Goal: Task Accomplishment & Management: Manage account settings

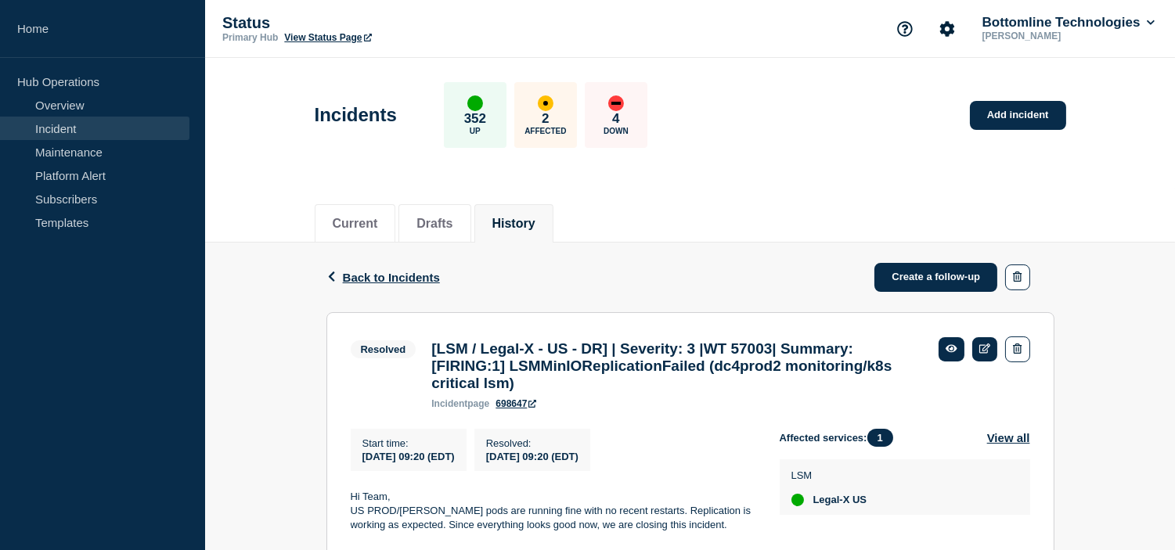
click at [631, 271] on div "Back Back to Incidents Create a follow-up" at bounding box center [690, 278] width 728 height 70
click at [360, 217] on button "Current" at bounding box center [355, 224] width 45 height 14
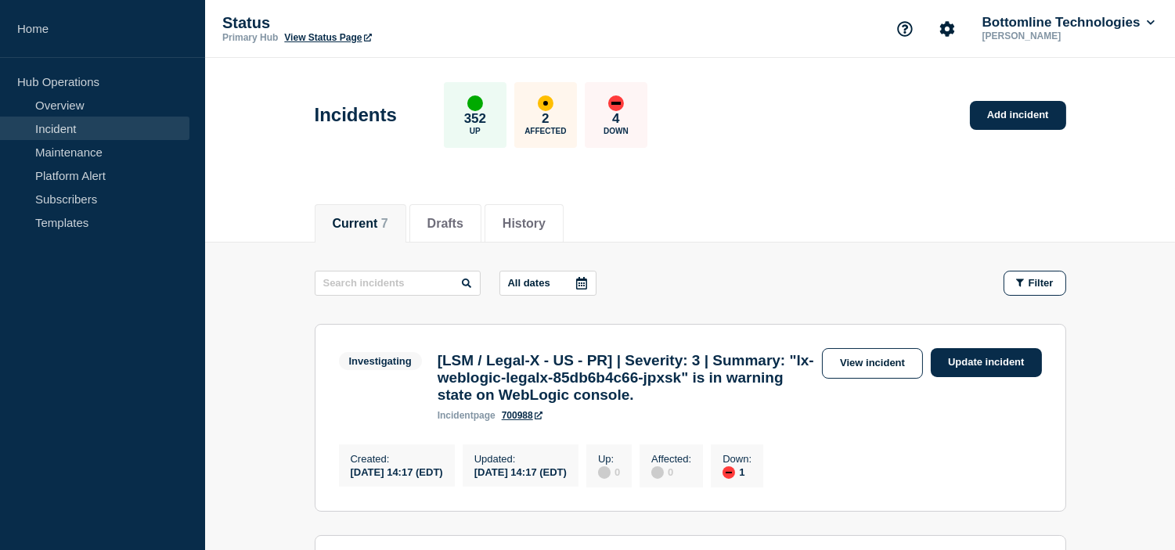
click at [744, 189] on div "Current 7 Drafts History" at bounding box center [690, 215] width 751 height 53
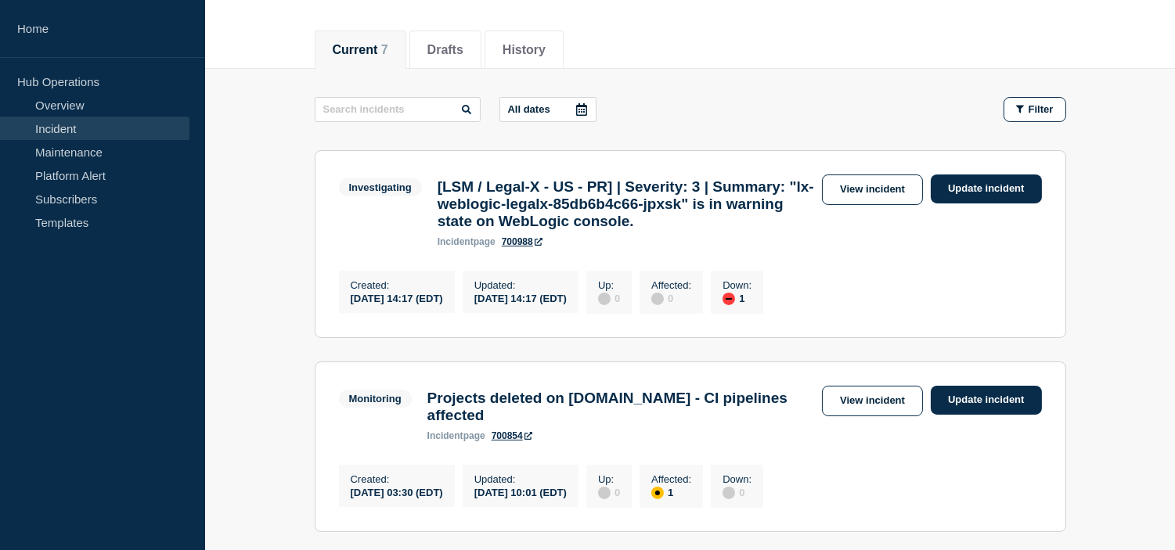
drag, startPoint x: 996, startPoint y: 192, endPoint x: 964, endPoint y: 256, distance: 72.1
click at [996, 192] on link "Update incident" at bounding box center [986, 189] width 111 height 29
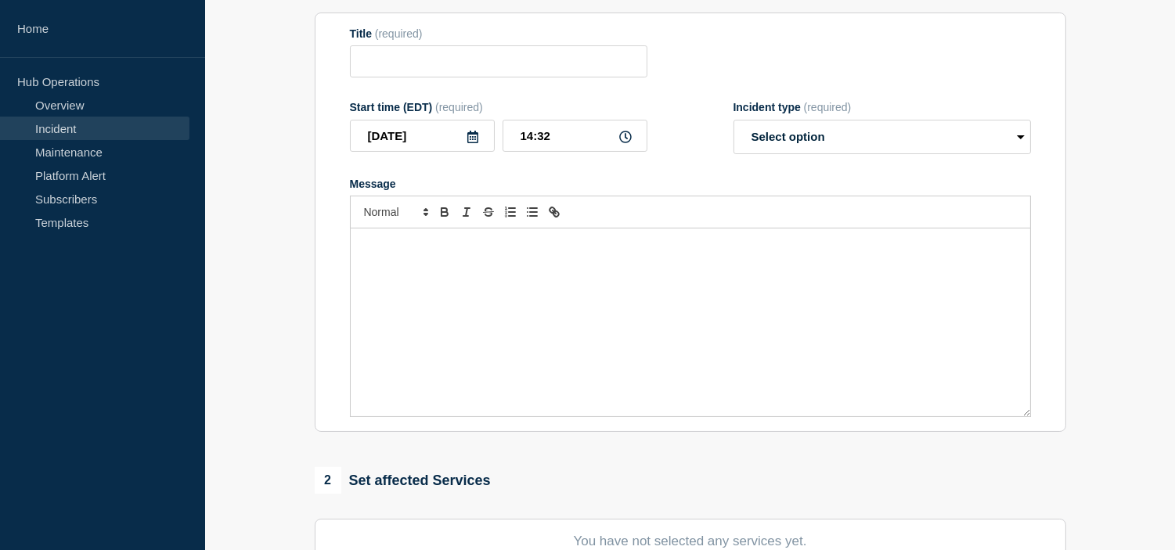
type input "[LSM / Legal-X - US - PR] | Severity: 3 | Summary: "lx-weblogic-legalx-85db6b4c…"
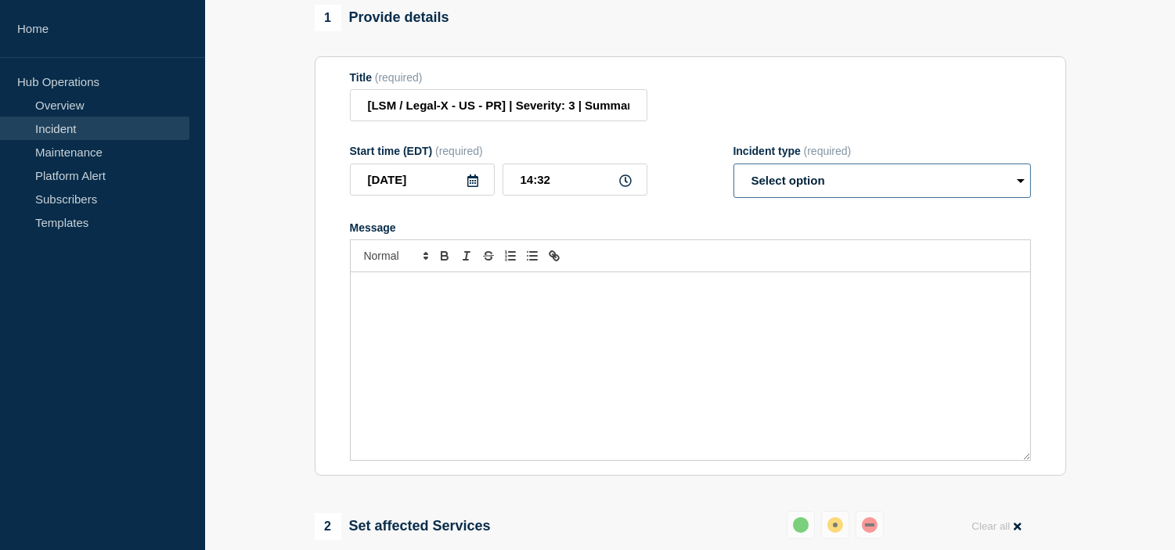
click at [827, 198] on select "Select option Investigating Identified Monitoring Resolved" at bounding box center [881, 181] width 297 height 34
select select "resolved"
click at [733, 198] on select "Select option Investigating Identified Monitoring Resolved" at bounding box center [881, 181] width 297 height 34
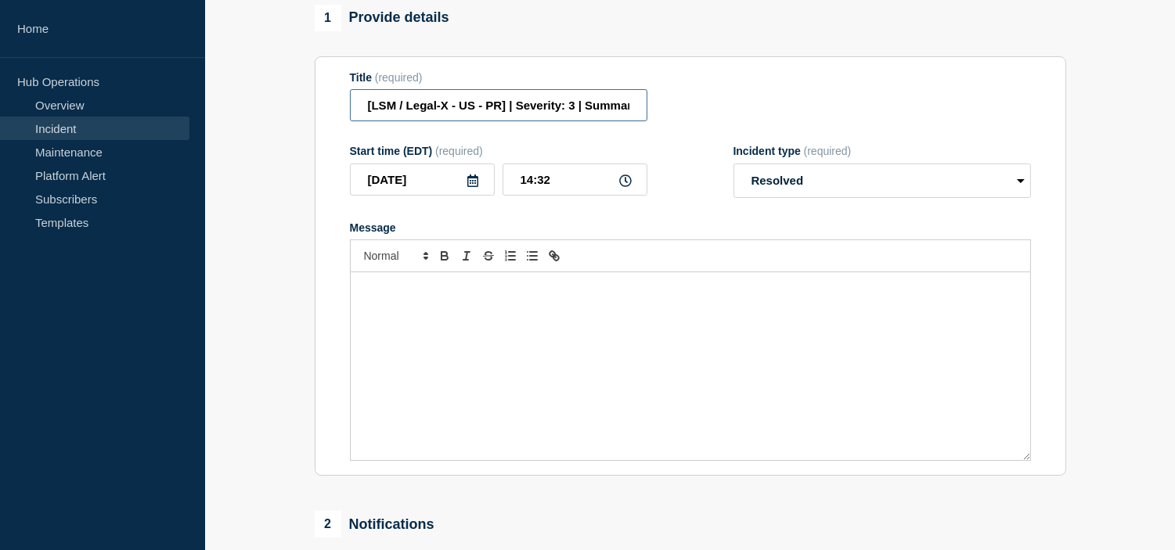
click at [596, 121] on input "[LSM / Legal-X - US - PR] | Severity: 3 | Summary: "lx-weblogic-legalx-85db6b4c…" at bounding box center [498, 105] width 297 height 32
click at [585, 121] on input "[LSM / Legal-X - US - PR] | Severity: 3 | Summary: "lx-weblogic-legalx-85db6b4c…" at bounding box center [498, 105] width 297 height 32
paste input "WT-57709"
drag, startPoint x: 519, startPoint y: 146, endPoint x: 533, endPoint y: 215, distance: 70.3
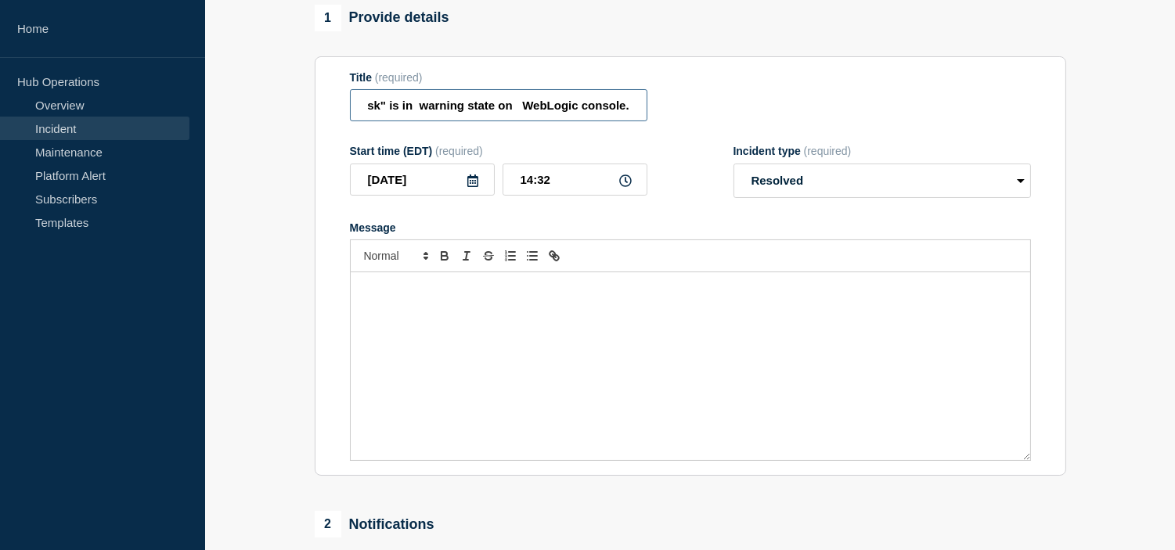
click at [520, 121] on input "[LSM / Legal-X - US - PR] | Severity: 3 | WT-57709 | Summary: "lx-weblogic-lega…" at bounding box center [498, 105] width 297 height 32
type input "[LSM / Legal-X - US - PR] | Severity: 3 | WT-57709 | Summary: "lx-weblogic-lega…"
click at [439, 382] on div "Message" at bounding box center [690, 366] width 679 height 188
drag, startPoint x: 386, startPoint y: 360, endPoint x: 354, endPoint y: 360, distance: 32.1
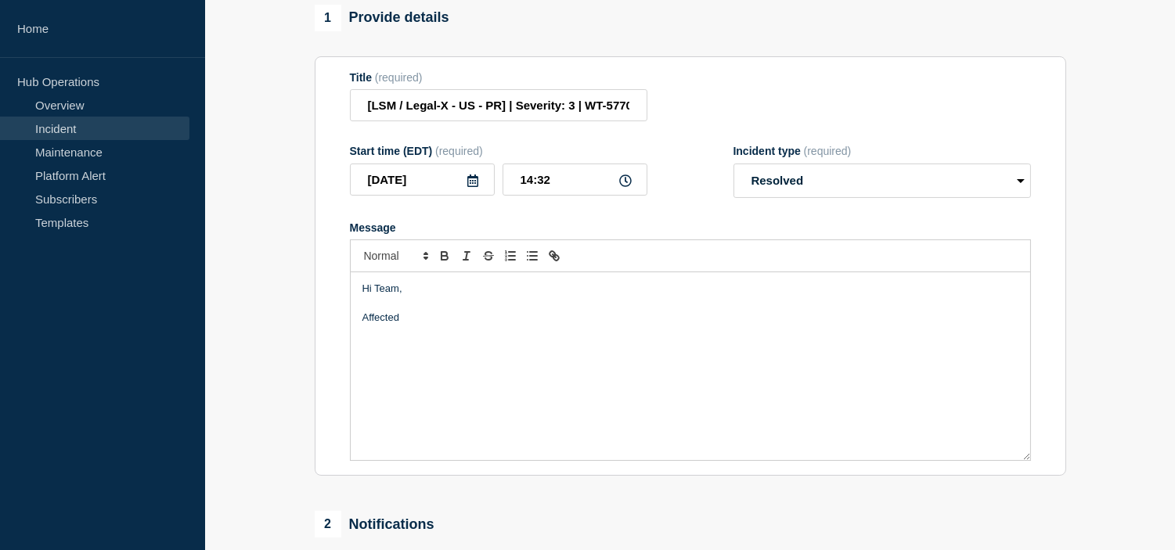
click at [354, 360] on div "Hi Team, Affected" at bounding box center [690, 366] width 679 height 188
click at [559, 325] on p "We have deleted the affected weblogic pod, New pod is came up and running fine." at bounding box center [690, 318] width 656 height 14
drag, startPoint x: 755, startPoint y: 362, endPoint x: 770, endPoint y: 369, distance: 16.5
click at [756, 325] on p "We have deleted the affected weblogic pod and new pod is came up and running fi…" at bounding box center [690, 318] width 656 height 14
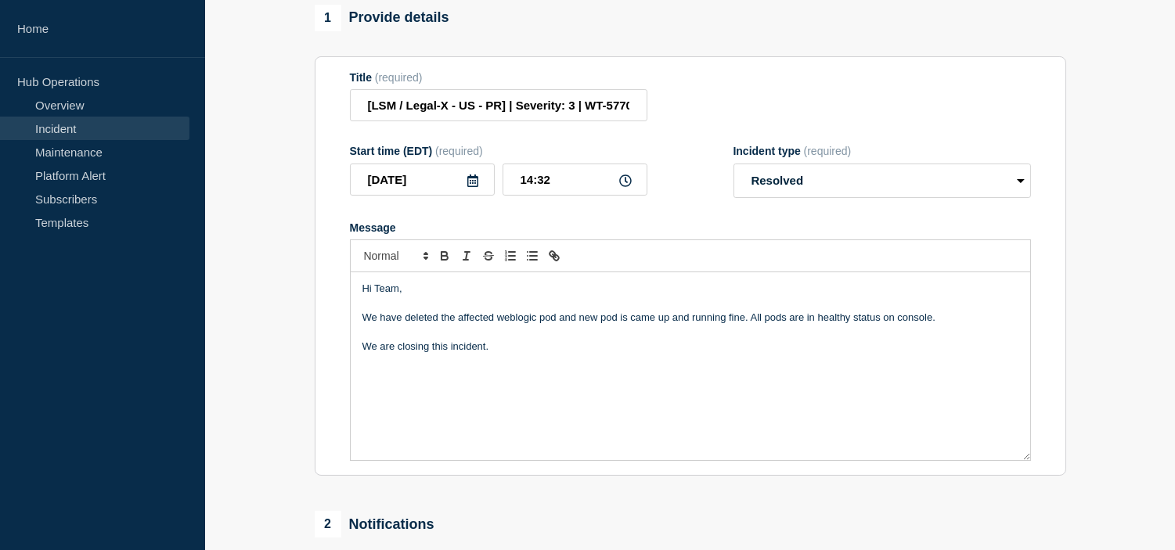
scroll to position [532, 0]
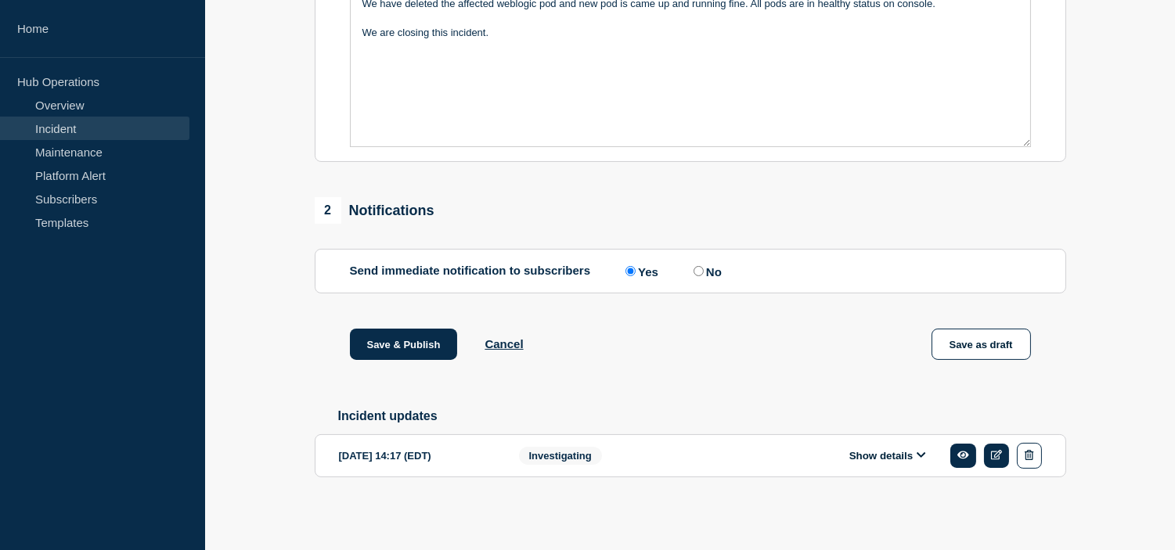
click at [893, 458] on button "Show details" at bounding box center [888, 455] width 86 height 13
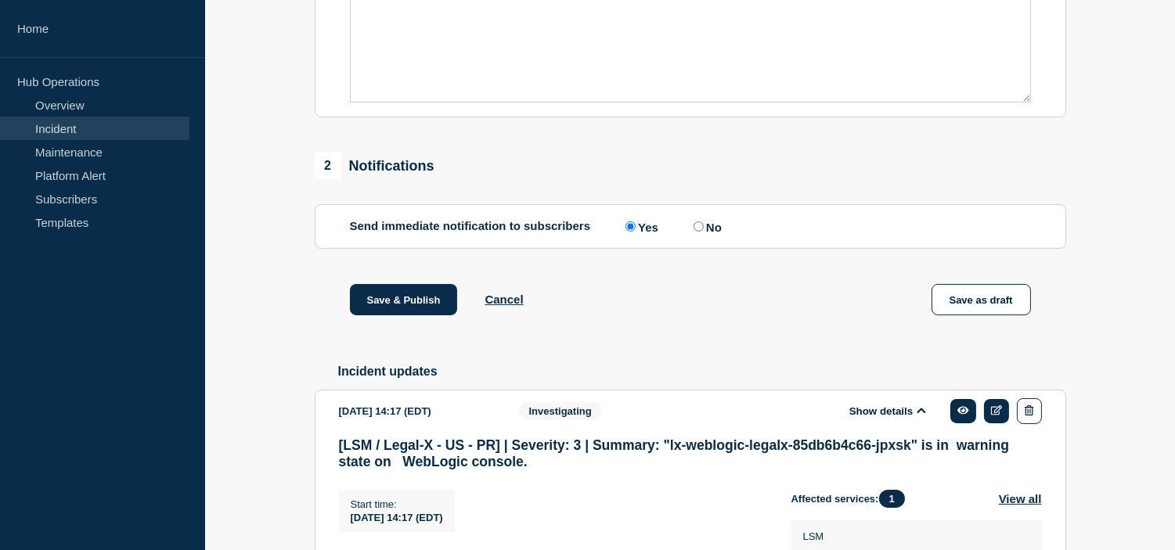
scroll to position [817, 0]
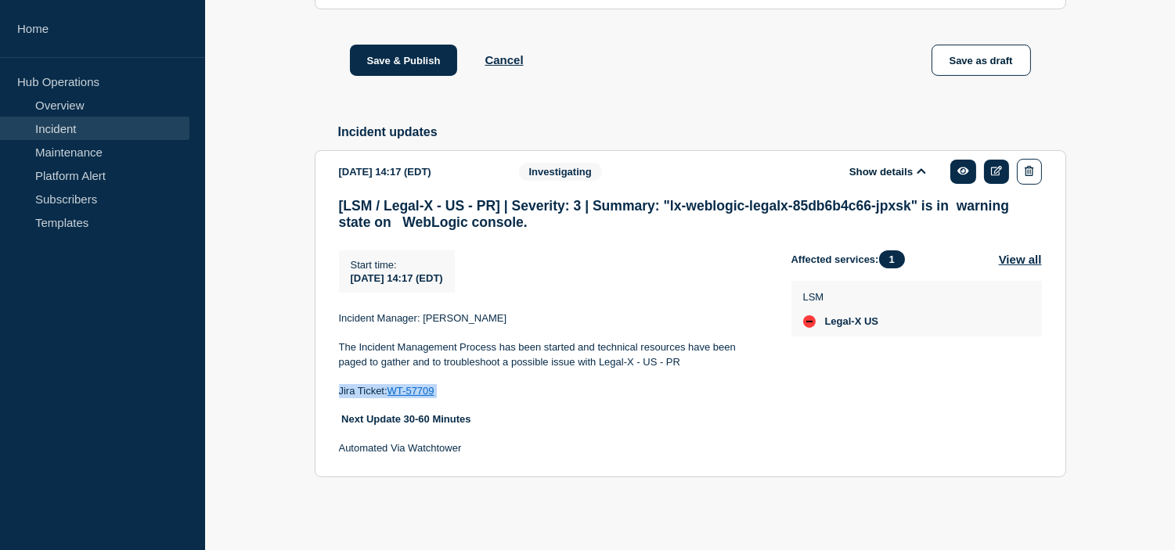
drag, startPoint x: 447, startPoint y: 387, endPoint x: 333, endPoint y: 387, distance: 113.5
click at [333, 387] on section "[DATE] 14:17 (EDT) Show details Investigating [LSM / Legal-X - US - PR] | Sever…" at bounding box center [690, 313] width 751 height 327
copy p "Jira Ticket: WT-57709"
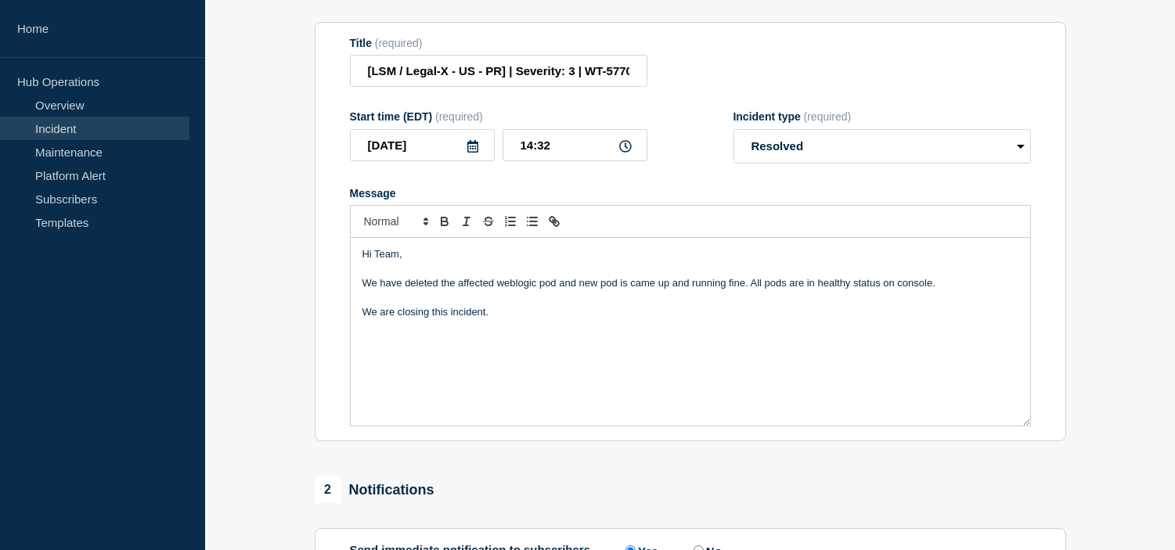
click at [431, 333] on p "Message" at bounding box center [690, 326] width 656 height 14
click at [603, 87] on input "[LSM / Legal-X - US - PR] | Severity: 3 | WT-57709 | Summary: "lx-weblogic-lega…" at bounding box center [498, 71] width 297 height 32
click at [366, 348] on p "Jira Ticket: WT-57709" at bounding box center [690, 341] width 656 height 14
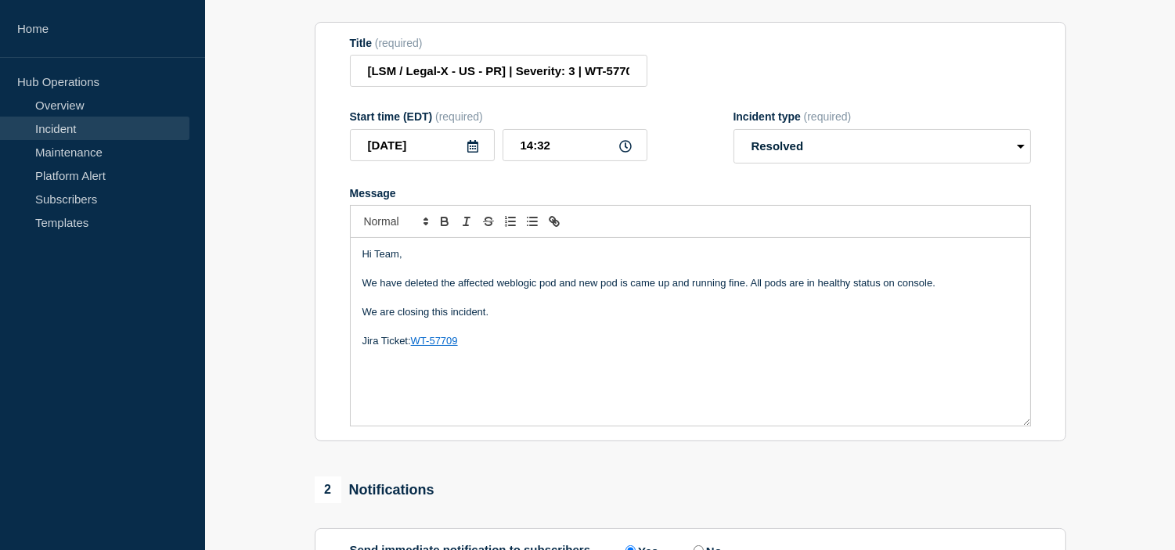
drag, startPoint x: 492, startPoint y: 349, endPoint x: 521, endPoint y: 358, distance: 31.0
click at [492, 319] on p "We are closing this incident." at bounding box center [690, 312] width 656 height 14
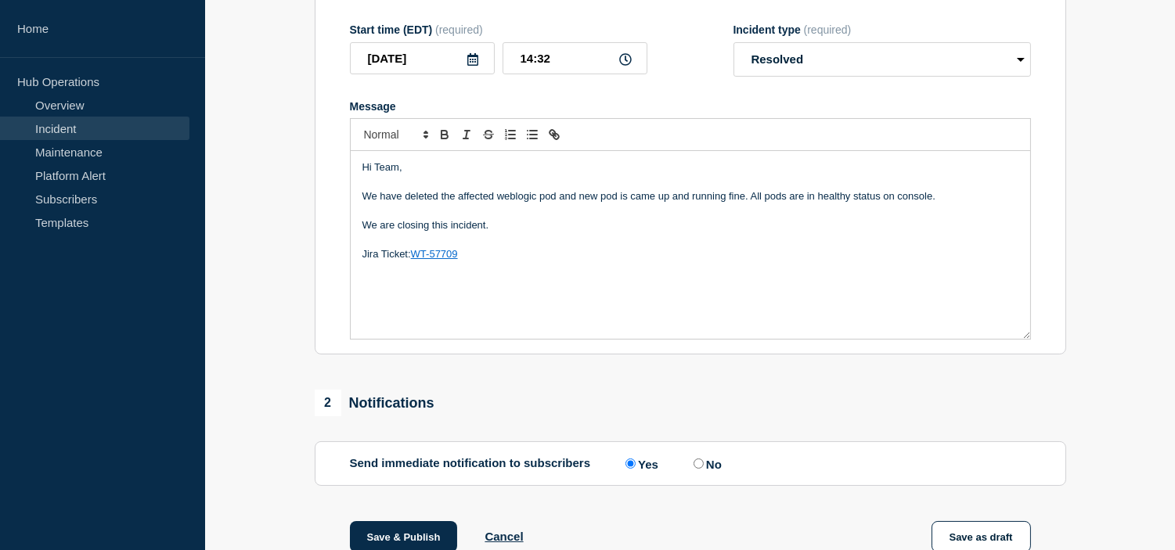
scroll to position [121, 0]
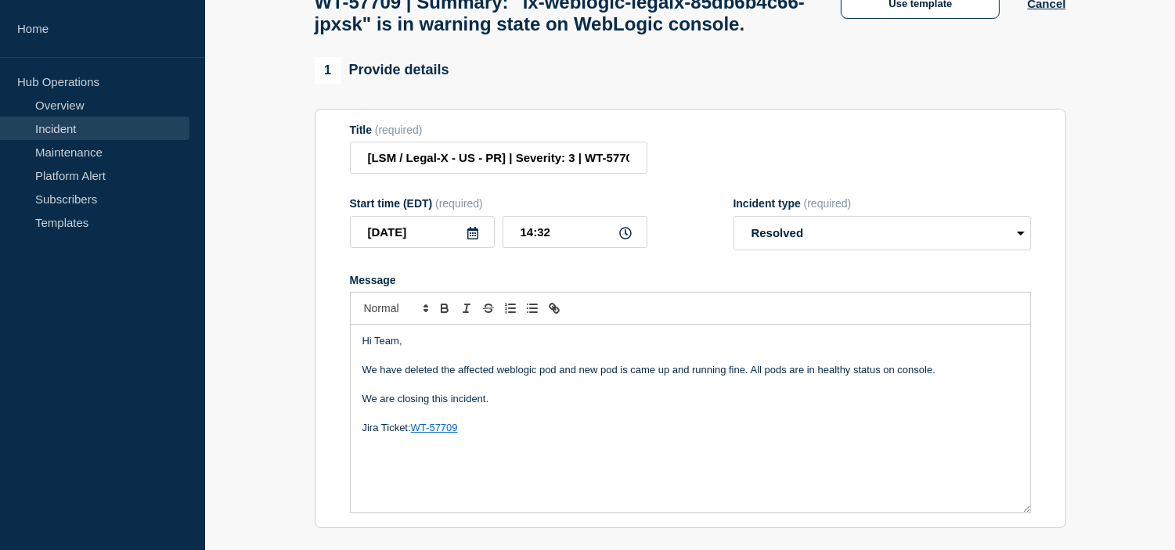
click at [654, 377] on p "We have deleted the affected weblogic pod and new pod is came up and running fi…" at bounding box center [690, 370] width 656 height 14
click at [865, 377] on p "We have deleted the affected weblogic pod and new pod is up and running fine. A…" at bounding box center [690, 370] width 656 height 14
click at [884, 377] on p "We have deleted the affected weblogic pod and new pod is up and running fine. A…" at bounding box center [690, 370] width 656 height 14
click at [894, 377] on p "We have deleted the affected weblogic pod and new pod is up and running fine. A…" at bounding box center [690, 370] width 656 height 14
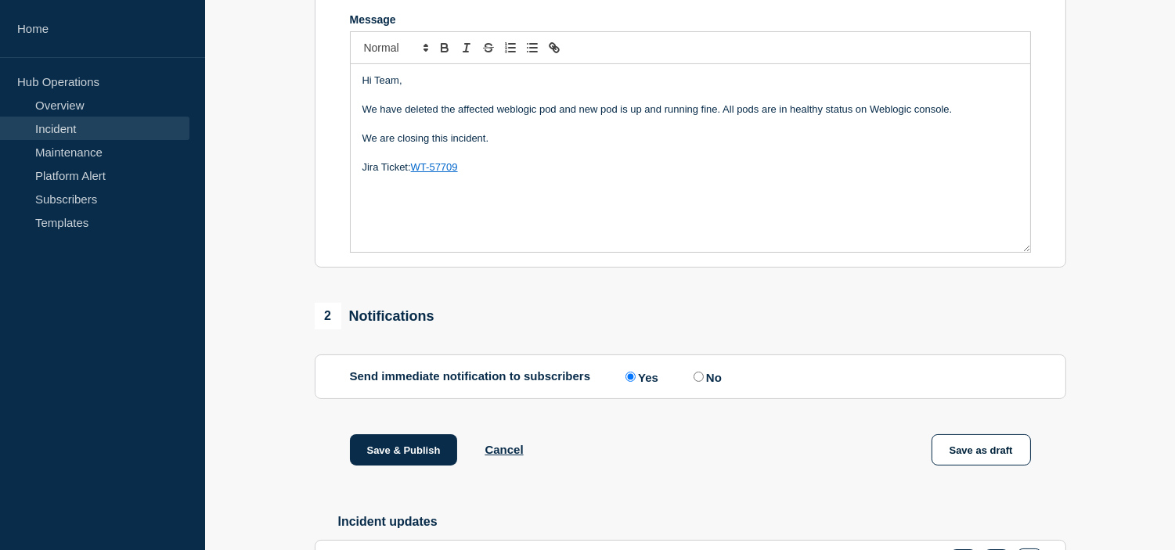
scroll to position [557, 0]
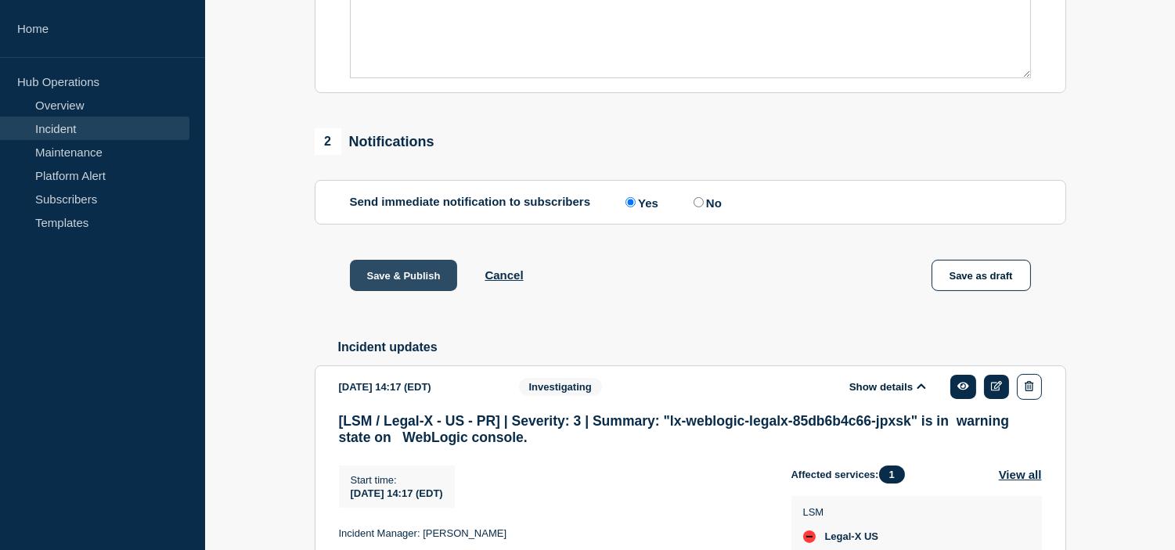
click at [401, 291] on button "Save & Publish" at bounding box center [404, 275] width 108 height 31
